Goal: Task Accomplishment & Management: Manage account settings

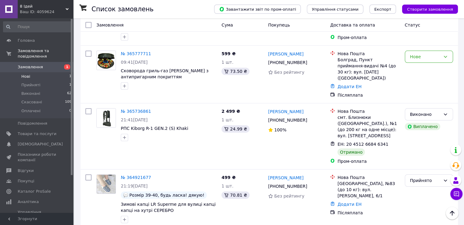
scroll to position [61, 0]
click at [28, 5] on span "8 Ідей" at bounding box center [43, 6] width 46 height 5
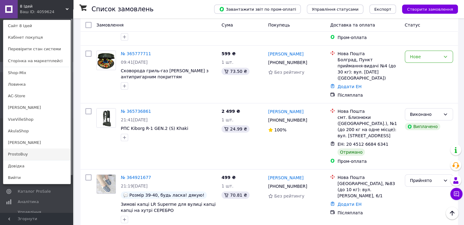
click at [23, 153] on link "ProstoBuy" at bounding box center [36, 155] width 67 height 12
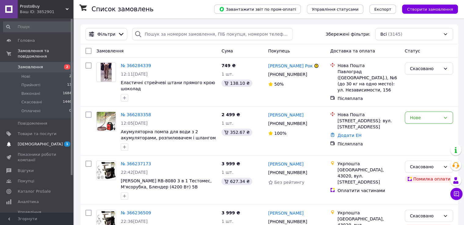
click at [34, 142] on span "[DEMOGRAPHIC_DATA]" at bounding box center [40, 144] width 45 height 5
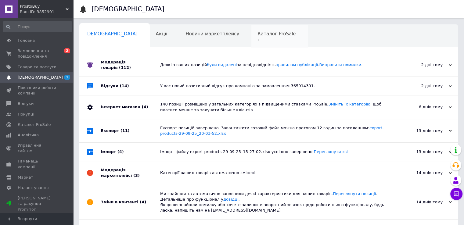
click at [258, 36] on span "Каталог ProSale" at bounding box center [277, 33] width 38 height 5
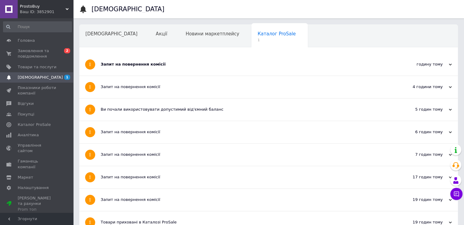
click at [121, 66] on div "Запит на повернення комісії" at bounding box center [246, 64] width 290 height 5
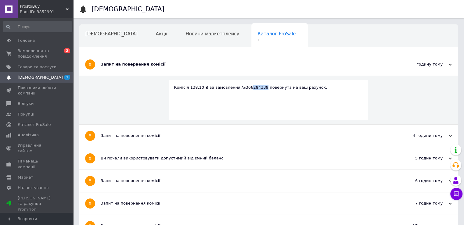
drag, startPoint x: 255, startPoint y: 86, endPoint x: 238, endPoint y: 87, distance: 17.1
click at [239, 87] on div "Комісія 138,10 ₴ за замовлення №366284339 повернута на ваш рахунок." at bounding box center [269, 87] width 190 height 5
click at [236, 88] on div "Комісія 138,10 ₴ за замовлення №366284339 повернута на ваш рахунок." at bounding box center [269, 87] width 190 height 5
drag, startPoint x: 256, startPoint y: 88, endPoint x: 235, endPoint y: 87, distance: 20.2
click at [236, 87] on div "Комісія 138,10 ₴ за замовлення №366284339 повернута на ваш рахунок." at bounding box center [269, 87] width 190 height 5
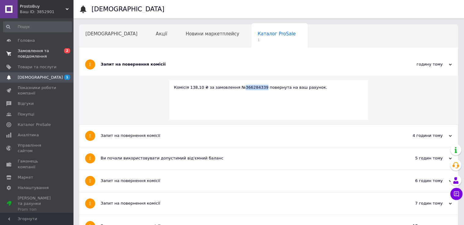
drag, startPoint x: 235, startPoint y: 87, endPoint x: 50, endPoint y: 56, distance: 188.3
click at [235, 87] on div "Комісія 138,10 ₴ за замовлення №366284339 повернута на ваш рахунок." at bounding box center [269, 87] width 190 height 5
copy div "366284339"
click at [27, 56] on span "Замовлення та повідомлення" at bounding box center [37, 53] width 39 height 11
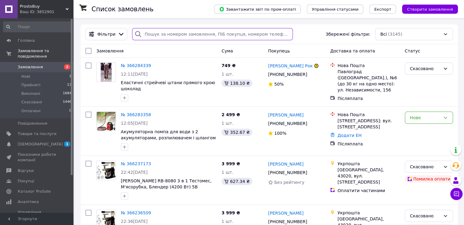
click at [155, 35] on input "search" at bounding box center [212, 34] width 161 height 12
paste input "366284339"
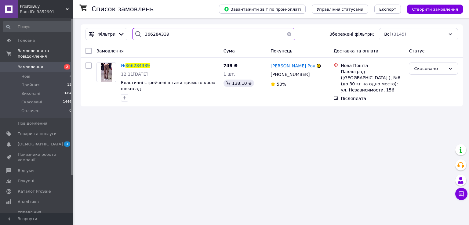
type input "366284339"
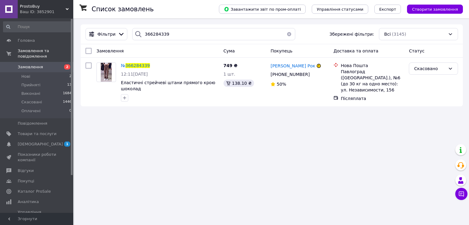
click at [31, 64] on span "Замовлення" at bounding box center [30, 66] width 25 height 5
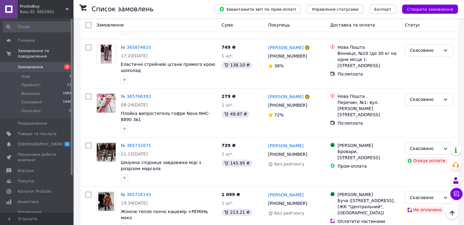
scroll to position [872, 0]
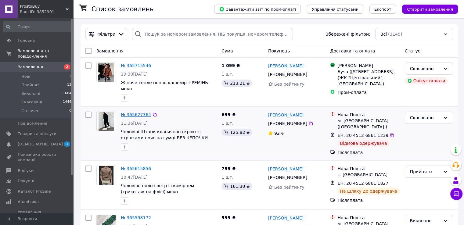
click at [140, 114] on link "№ 365627364" at bounding box center [136, 114] width 30 height 5
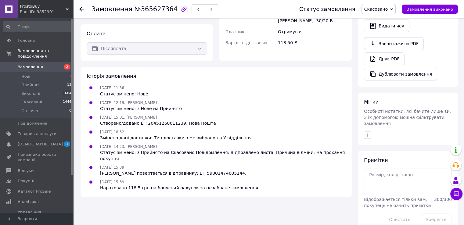
scroll to position [225, 0]
drag, startPoint x: 209, startPoint y: 162, endPoint x: 179, endPoint y: 162, distance: 29.9
click at [179, 170] on div "Посилка повертається відправнику: ЕН 59001474605144." at bounding box center [173, 173] width 146 height 6
copy div "9001474605144"
click at [24, 142] on span "[DEMOGRAPHIC_DATA]" at bounding box center [40, 144] width 45 height 5
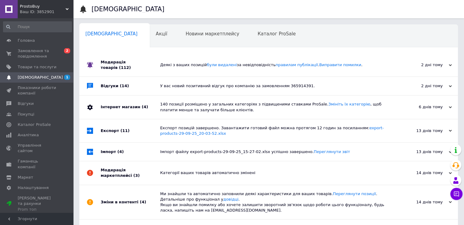
click at [115, 62] on div "Модерація товарів (112)" at bounding box center [131, 64] width 60 height 23
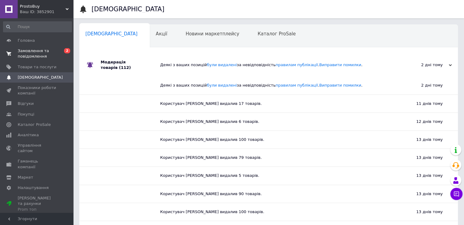
click at [44, 55] on span "Замовлення та повідомлення" at bounding box center [37, 53] width 39 height 11
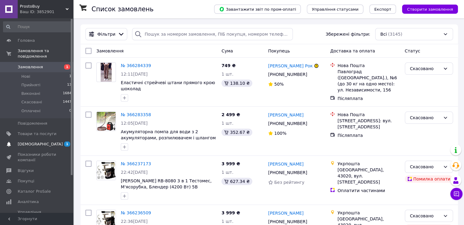
click at [38, 142] on span "[DEMOGRAPHIC_DATA]" at bounding box center [40, 144] width 45 height 5
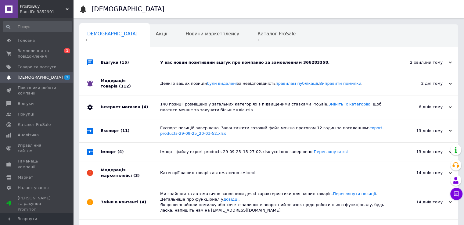
click at [120, 61] on span "(15)" at bounding box center [124, 62] width 9 height 5
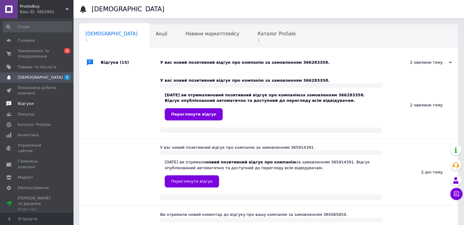
click at [25, 103] on span "Відгуки" at bounding box center [26, 103] width 16 height 5
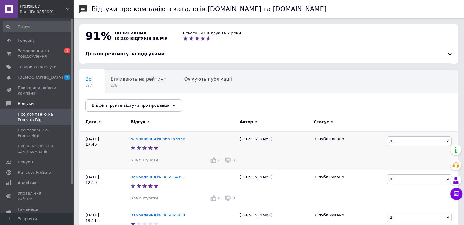
click at [166, 139] on link "Замовлення № 366283358" at bounding box center [158, 139] width 55 height 5
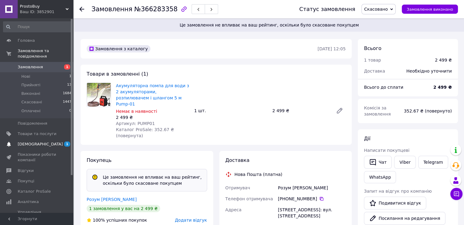
click at [38, 142] on span "[DEMOGRAPHIC_DATA]" at bounding box center [40, 144] width 45 height 5
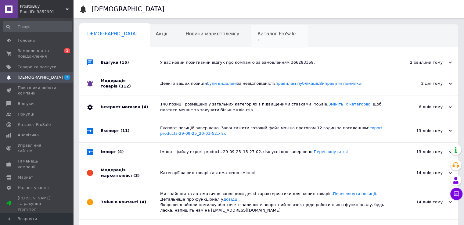
click at [258, 39] on span "1" at bounding box center [277, 40] width 38 height 5
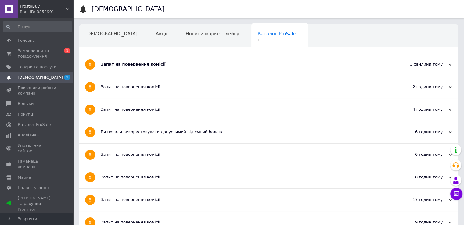
click at [143, 62] on div "Запит на повернення комісії" at bounding box center [246, 64] width 290 height 5
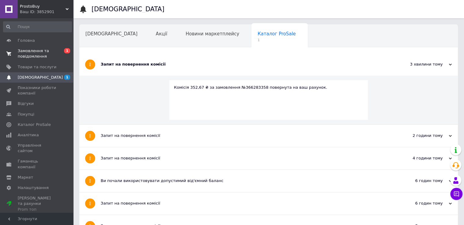
click at [27, 53] on span "Замовлення та повідомлення" at bounding box center [37, 53] width 39 height 11
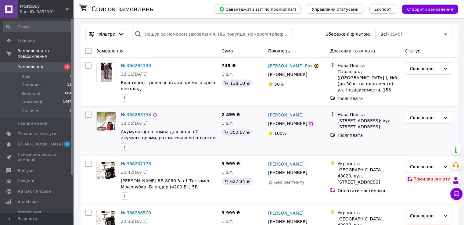
click at [309, 124] on icon at bounding box center [311, 124] width 4 height 4
click at [31, 82] on span "Прийняті" at bounding box center [30, 84] width 19 height 5
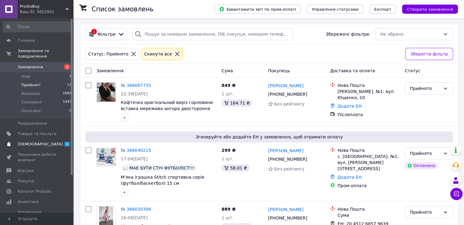
click at [30, 142] on span "[DEMOGRAPHIC_DATA]" at bounding box center [40, 144] width 45 height 5
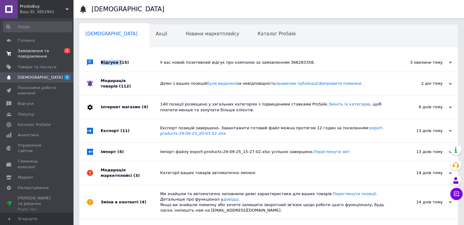
drag, startPoint x: 117, startPoint y: 61, endPoint x: 6, endPoint y: 48, distance: 111.9
click at [100, 61] on div "Відгуки (15) У вас новий позитивний відгук про компанію за замовленням 36628335…" at bounding box center [268, 62] width 379 height 19
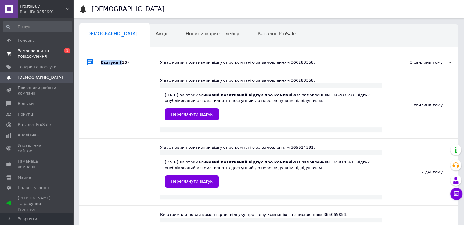
click at [24, 52] on span "Замовлення та повідомлення" at bounding box center [37, 53] width 39 height 11
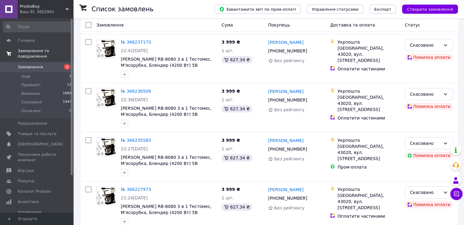
scroll to position [122, 0]
click at [31, 82] on span "Прийняті" at bounding box center [30, 84] width 19 height 5
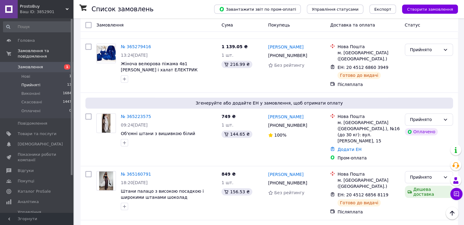
scroll to position [566, 0]
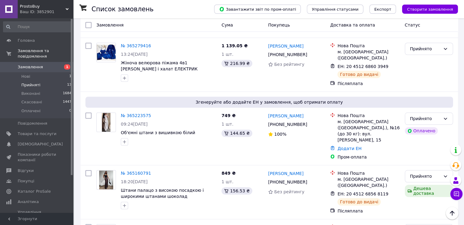
click at [30, 7] on span "ProstoBuy" at bounding box center [43, 6] width 46 height 5
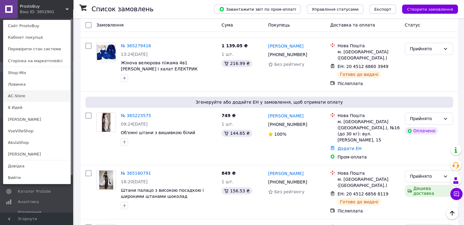
click at [25, 96] on link "AC-Store" at bounding box center [36, 96] width 67 height 12
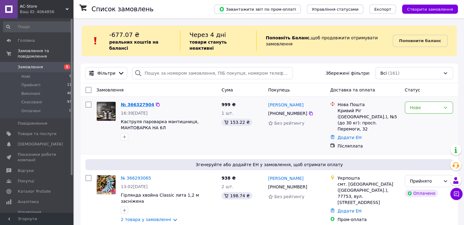
click at [131, 102] on link "№ 366327904" at bounding box center [137, 104] width 33 height 5
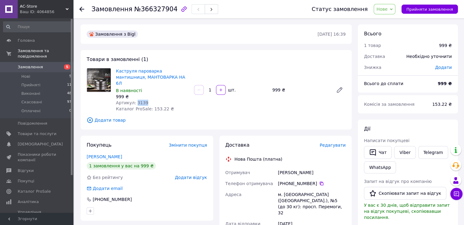
drag, startPoint x: 137, startPoint y: 97, endPoint x: 134, endPoint y: 97, distance: 3.4
click at [134, 100] on div "Артикул: 3139" at bounding box center [152, 103] width 73 height 6
copy span "3139"
click at [387, 7] on span "Нове" at bounding box center [382, 9] width 11 height 5
click at [392, 22] on li "Прийнято" at bounding box center [388, 21] width 28 height 9
